Goal: Register for event/course: Sign up to attend an event or enroll in a course

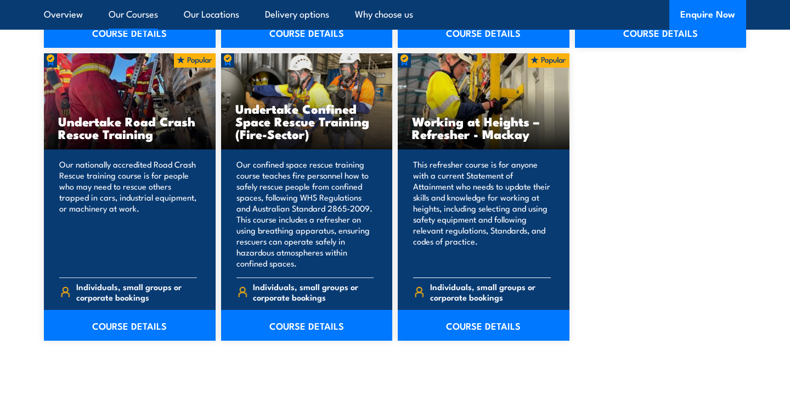
scroll to position [1431, 0]
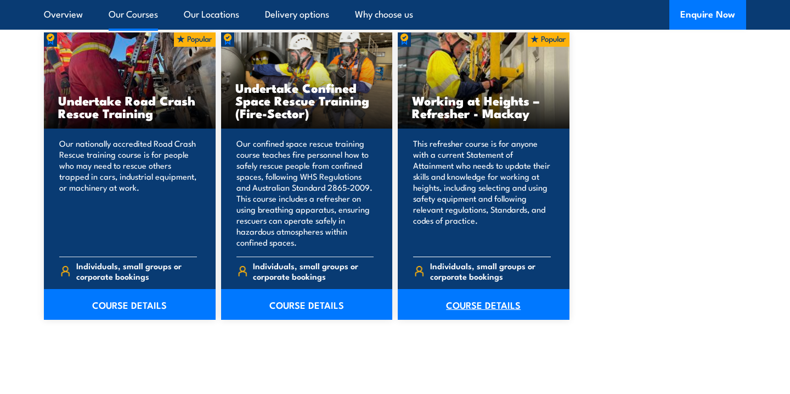
click at [469, 303] on link "COURSE DETAILS" at bounding box center [484, 304] width 172 height 31
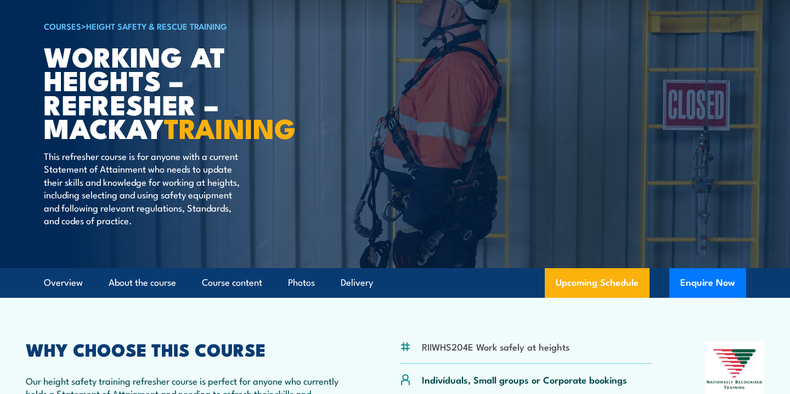
scroll to position [74, 0]
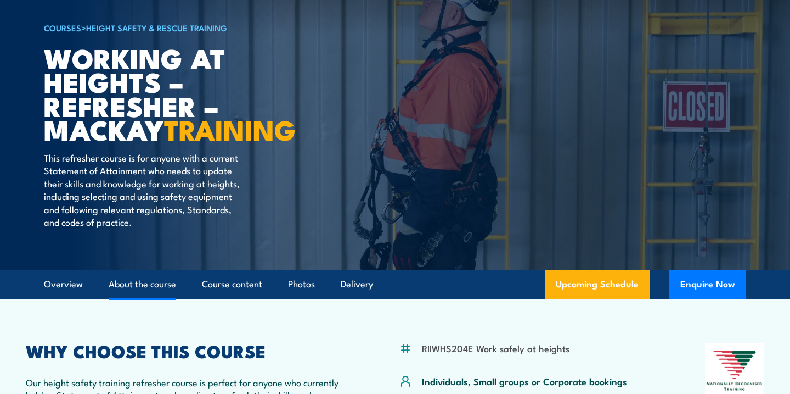
click at [162, 283] on link "About the course" at bounding box center [143, 283] width 68 height 29
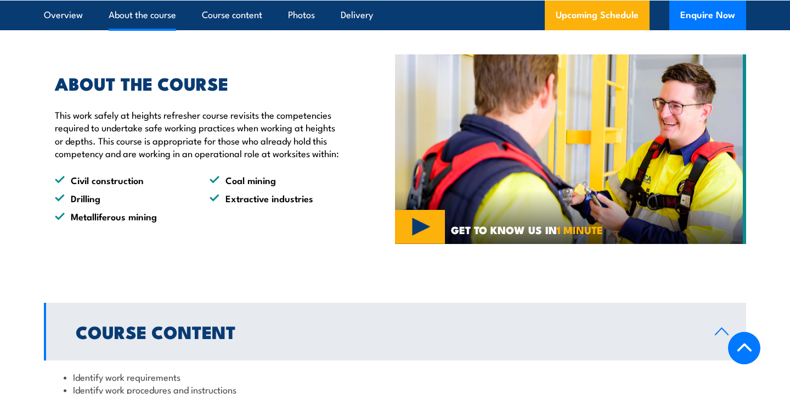
scroll to position [639, 0]
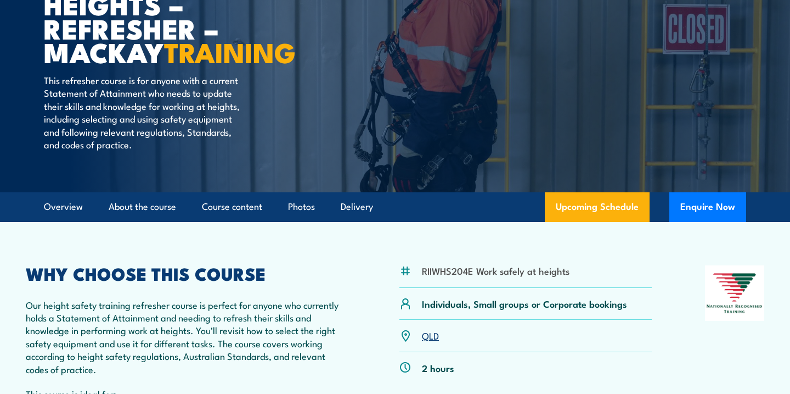
scroll to position [156, 0]
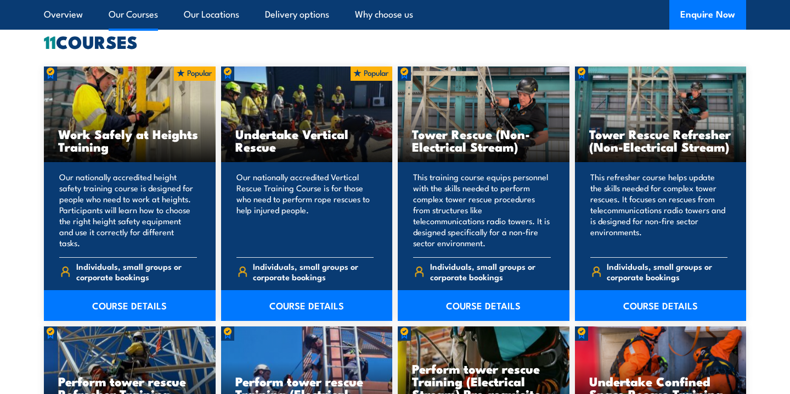
scroll to position [921, 0]
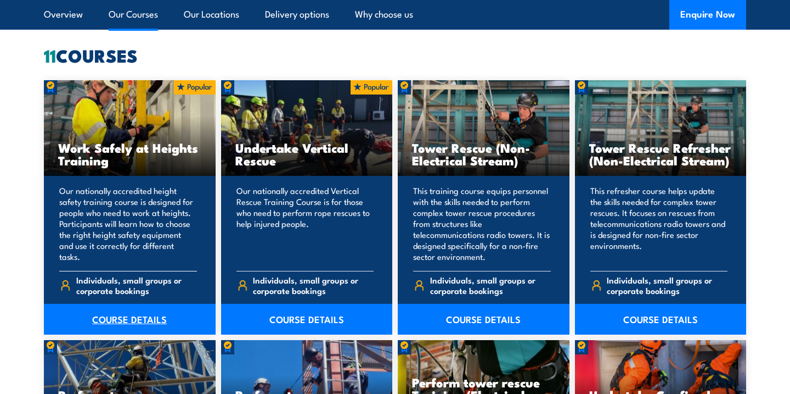
click at [138, 316] on link "COURSE DETAILS" at bounding box center [130, 319] width 172 height 31
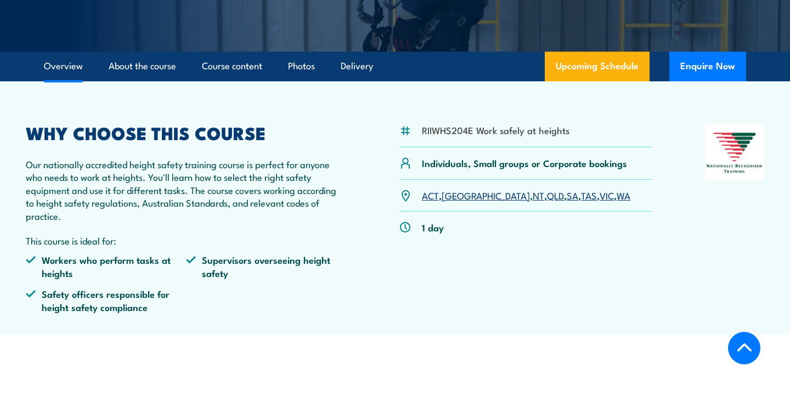
scroll to position [267, 0]
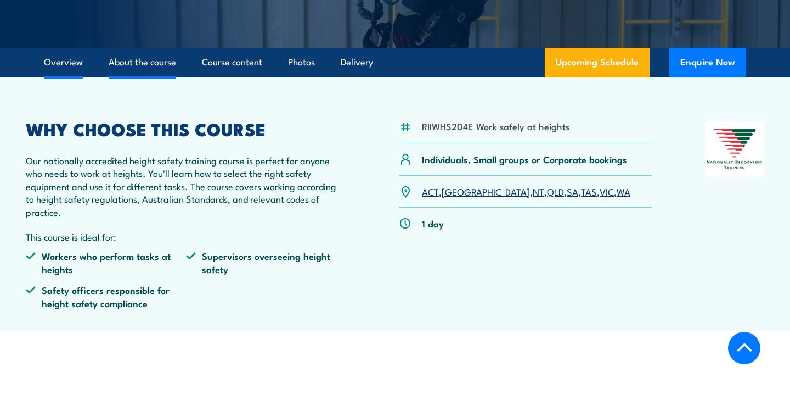
click at [140, 61] on link "About the course" at bounding box center [143, 62] width 68 height 29
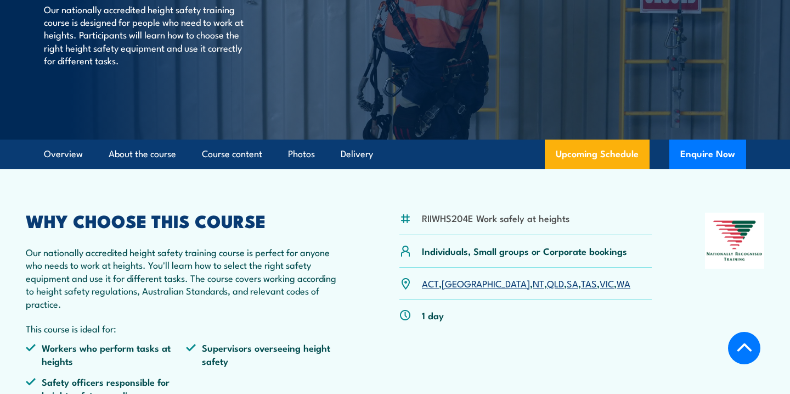
scroll to position [166, 0]
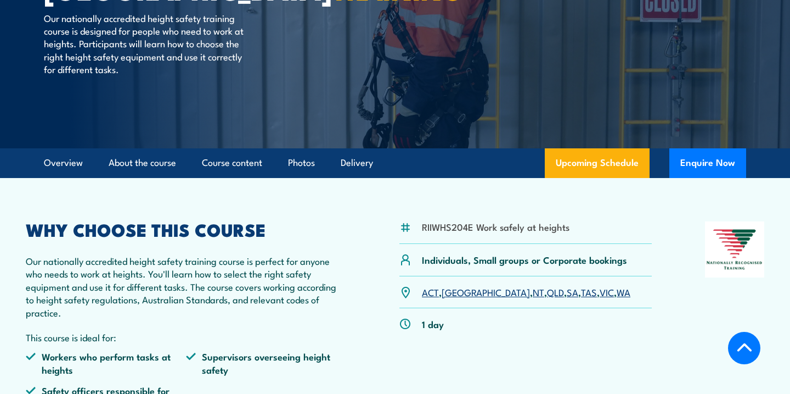
click at [617, 291] on link "WA" at bounding box center [624, 291] width 14 height 13
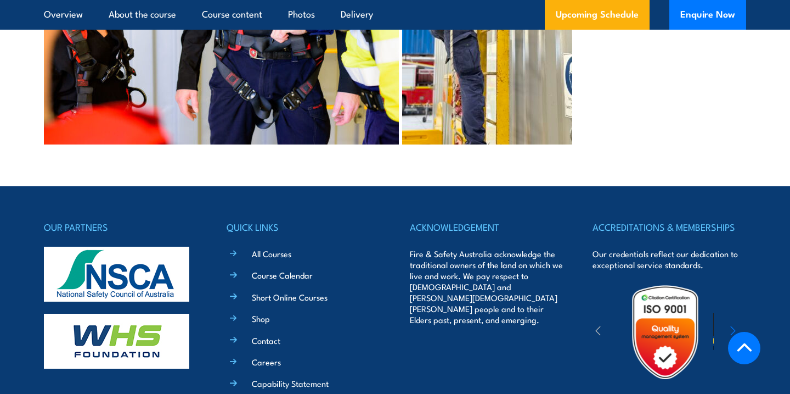
scroll to position [2937, 0]
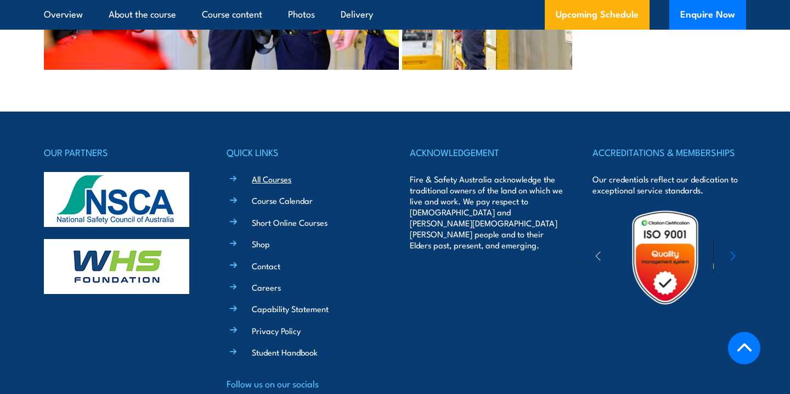
click at [283, 173] on link "All Courses" at bounding box center [272, 179] width 40 height 12
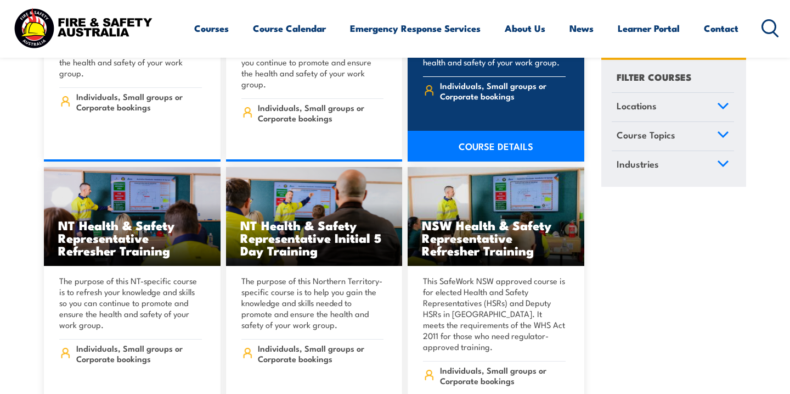
scroll to position [4516, 0]
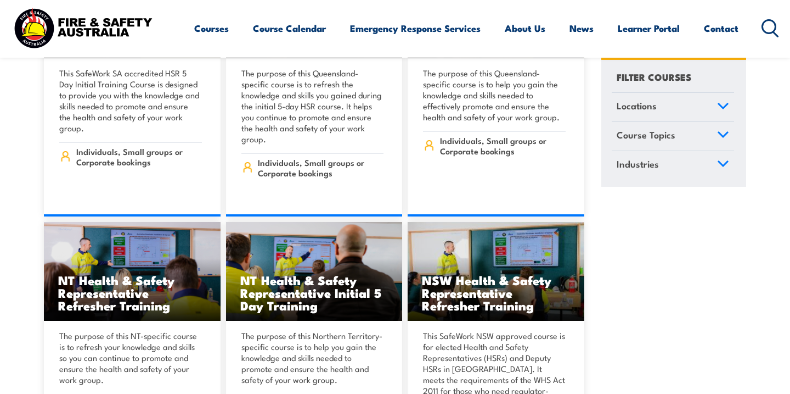
click at [770, 26] on icon at bounding box center [771, 28] width 18 height 18
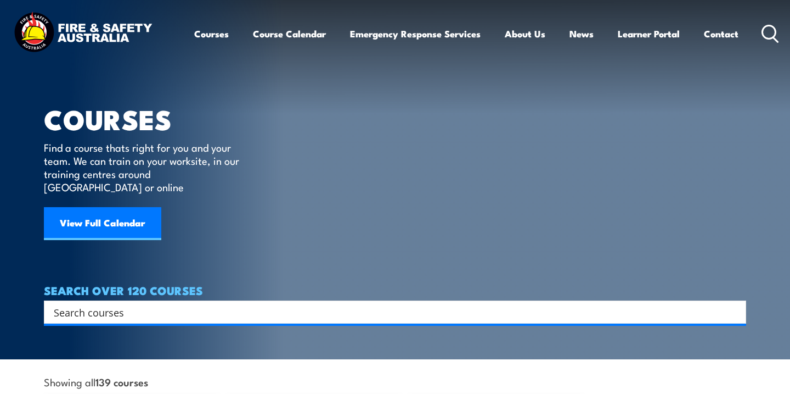
click at [151, 305] on input "Search input" at bounding box center [388, 312] width 668 height 16
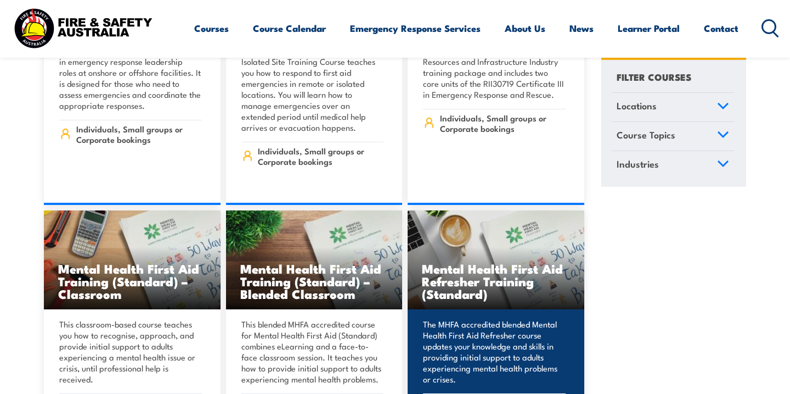
scroll to position [6596, 0]
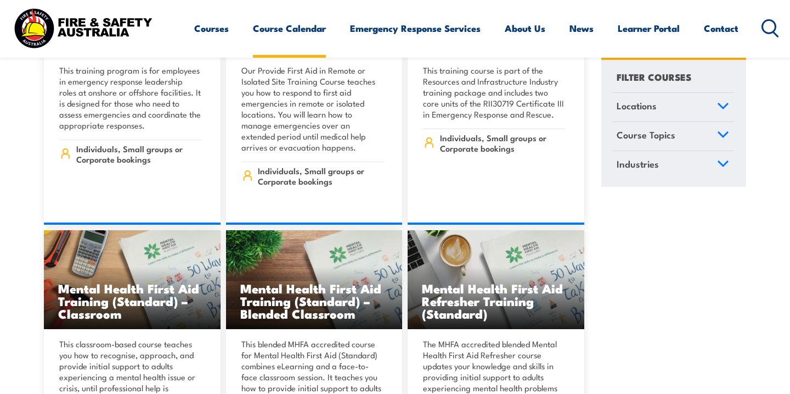
type input "working at heights refresher"
click at [310, 30] on link "Course Calendar" at bounding box center [289, 28] width 73 height 29
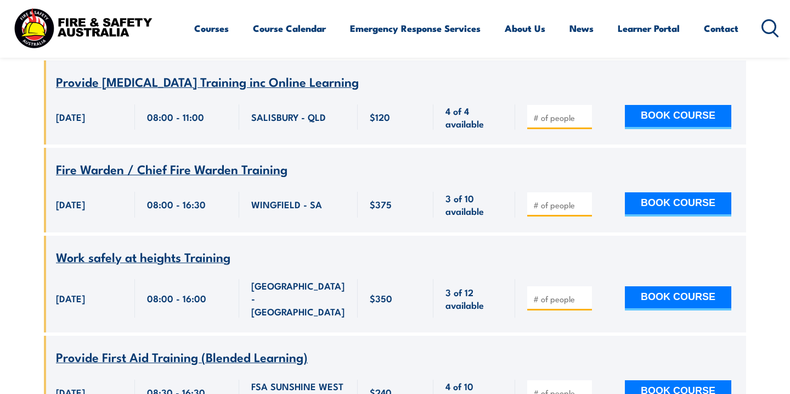
scroll to position [1796, 0]
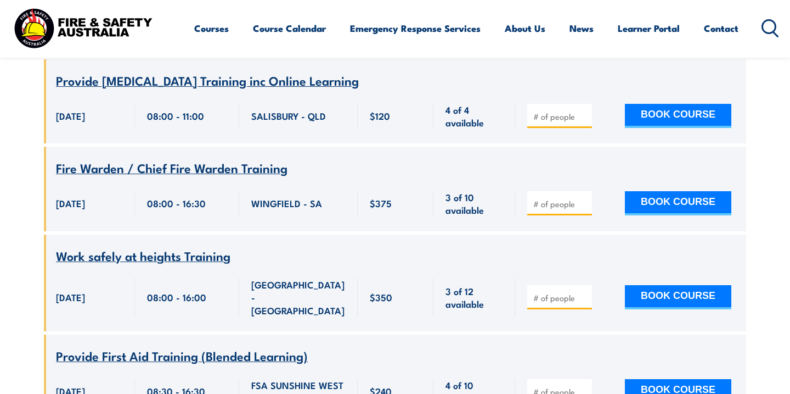
click at [188, 246] on span "Work safely at heights Training" at bounding box center [143, 255] width 175 height 19
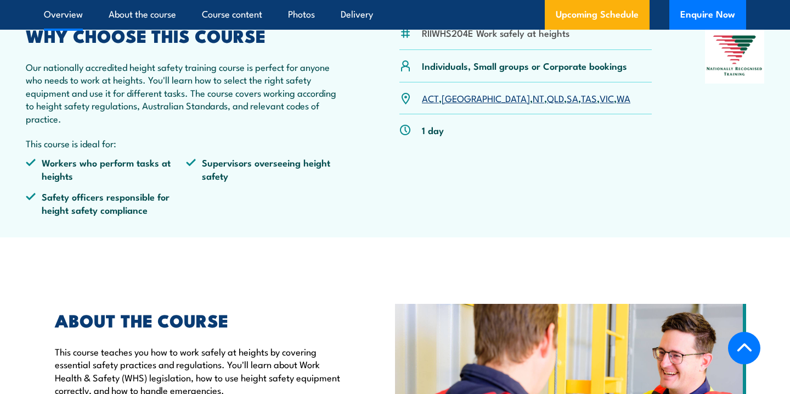
click at [617, 99] on link "WA" at bounding box center [624, 97] width 14 height 13
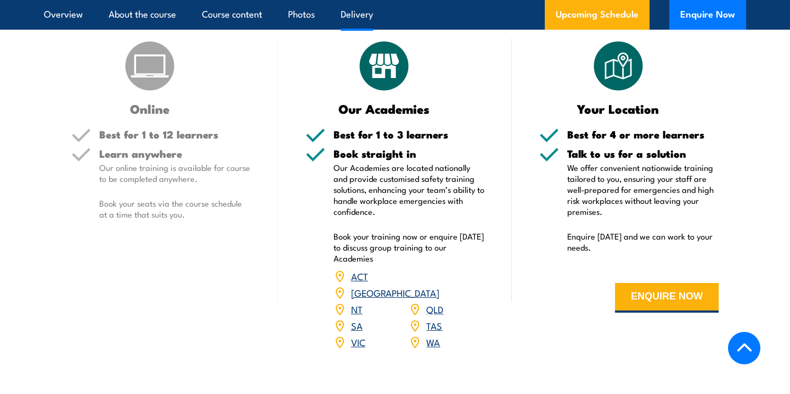
scroll to position [1355, 0]
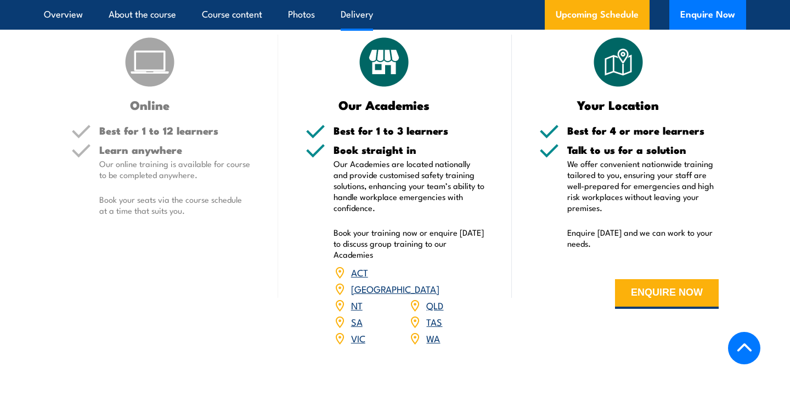
click at [435, 331] on link "WA" at bounding box center [433, 337] width 14 height 13
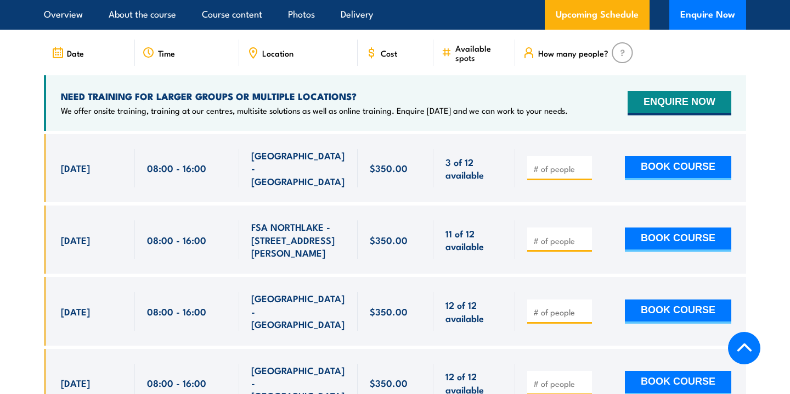
scroll to position [1800, 0]
